Goal: Task Accomplishment & Management: Use online tool/utility

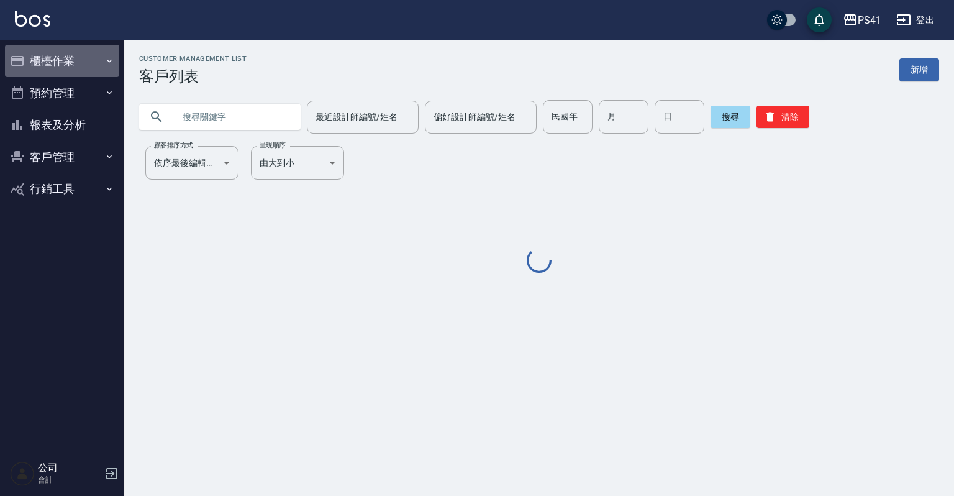
click at [111, 60] on icon "button" at bounding box center [109, 61] width 10 height 10
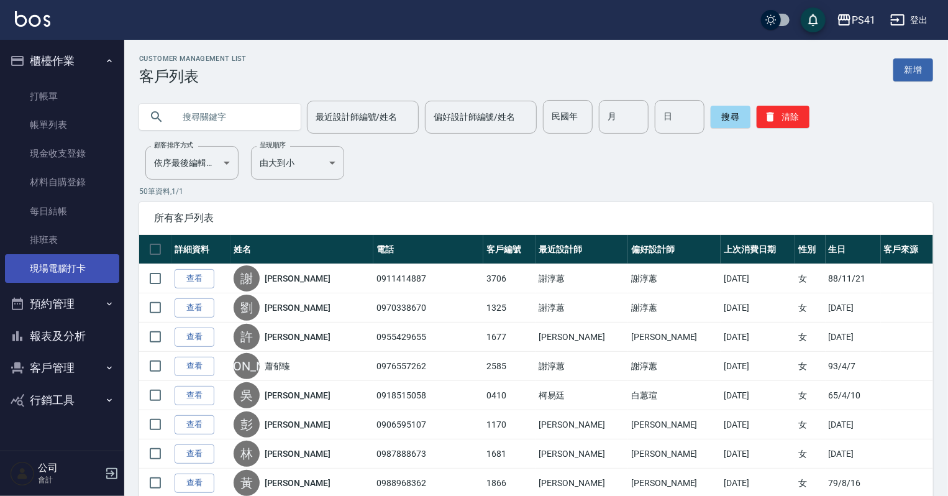
click at [91, 273] on link "現場電腦打卡" at bounding box center [62, 268] width 114 height 29
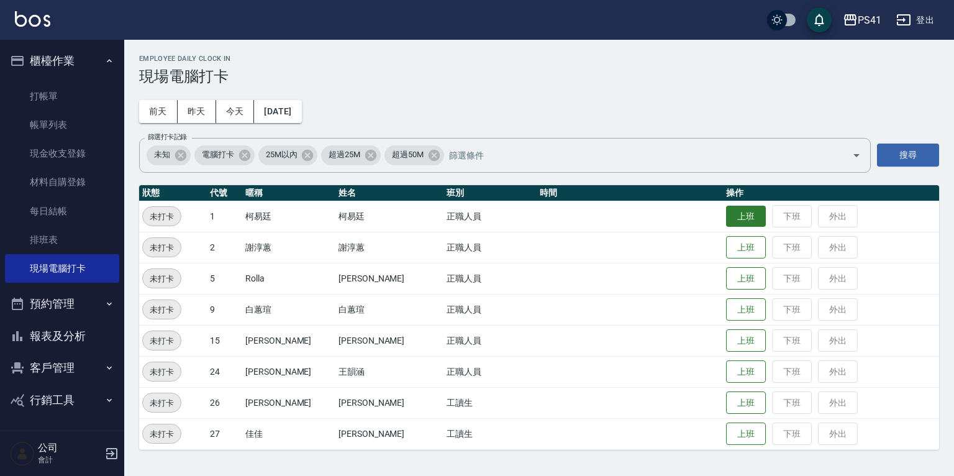
click at [739, 219] on button "上班" at bounding box center [746, 217] width 40 height 22
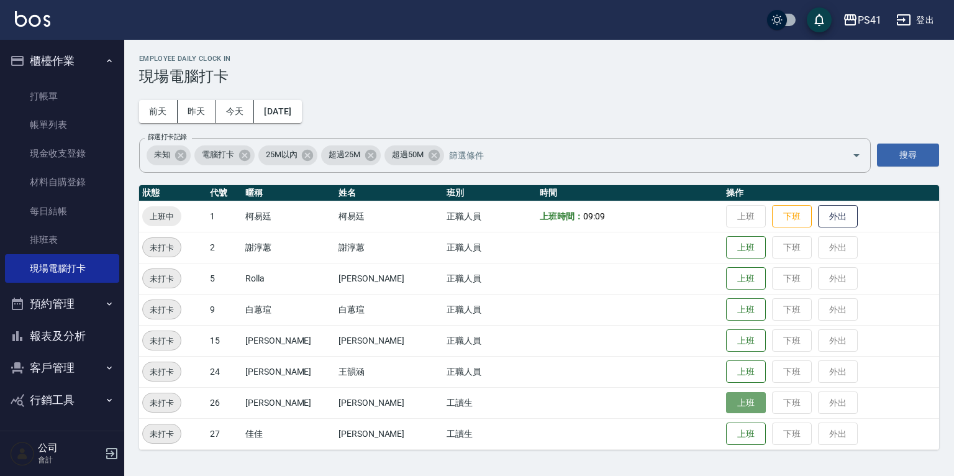
click at [733, 402] on button "上班" at bounding box center [746, 403] width 40 height 22
click at [738, 342] on button "上班" at bounding box center [746, 341] width 40 height 22
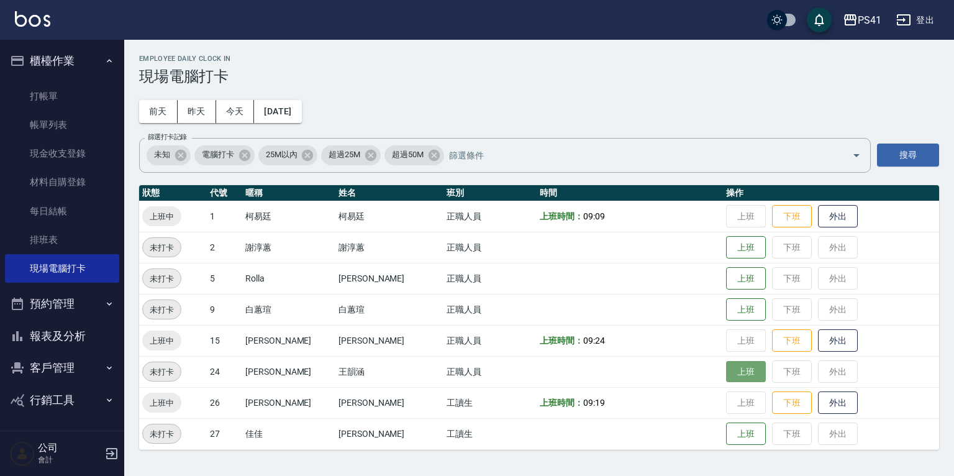
click at [742, 370] on button "上班" at bounding box center [746, 372] width 40 height 22
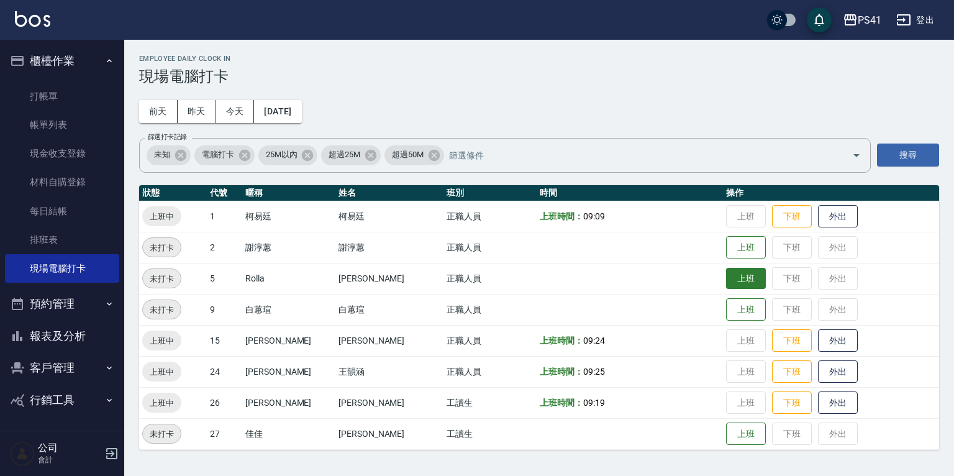
click at [726, 280] on button "上班" at bounding box center [746, 279] width 40 height 22
click at [726, 245] on button "上班" at bounding box center [746, 248] width 40 height 22
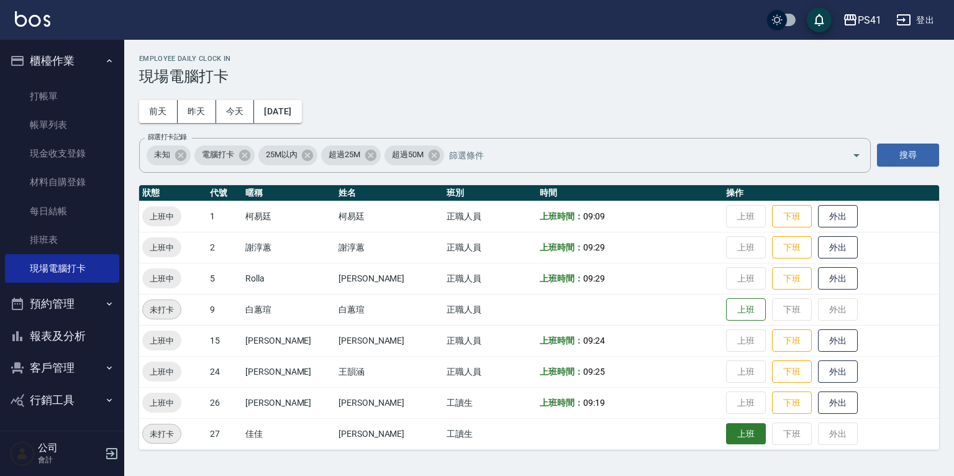
click at [726, 432] on button "上班" at bounding box center [746, 434] width 40 height 22
